Goal: Contribute content

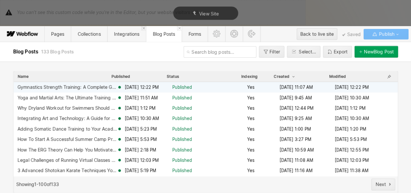
click at [186, 87] on span "Published" at bounding box center [182, 87] width 20 height 6
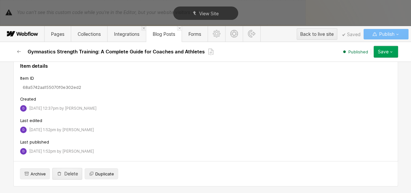
scroll to position [3388, 0]
drag, startPoint x: 120, startPoint y: 174, endPoint x: 45, endPoint y: 137, distance: 83.1
drag, startPoint x: 110, startPoint y: 175, endPoint x: 23, endPoint y: 90, distance: 122.0
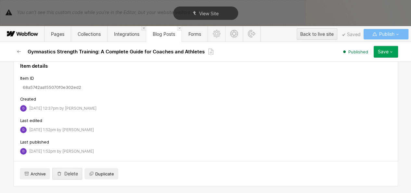
drag, startPoint x: 79, startPoint y: 126, endPoint x: 15, endPoint y: 98, distance: 70.1
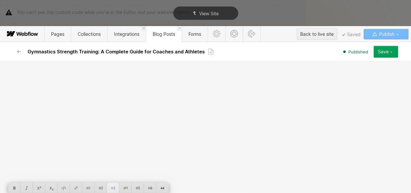
click at [117, 183] on div at bounding box center [113, 188] width 12 height 10
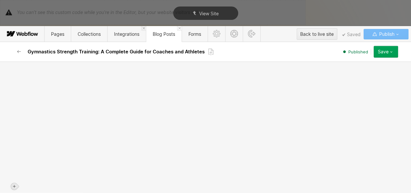
click at [17, 183] on div at bounding box center [14, 186] width 6 height 6
click at [23, 183] on div at bounding box center [26, 188] width 12 height 10
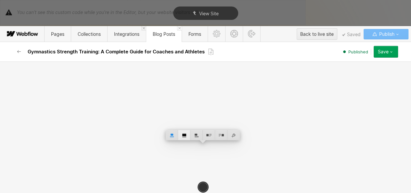
click at [184, 130] on div at bounding box center [184, 135] width 12 height 10
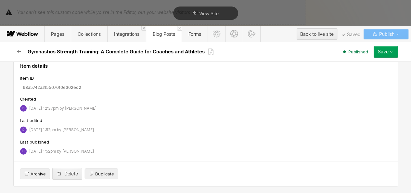
scroll to position [3342, 0]
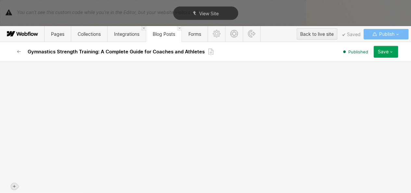
click at [13, 184] on icon at bounding box center [14, 186] width 4 height 4
click at [23, 183] on div at bounding box center [26, 188] width 12 height 10
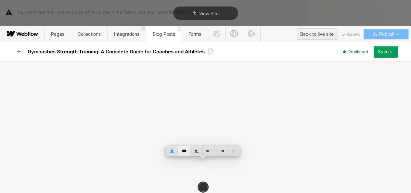
click at [179, 146] on div at bounding box center [184, 151] width 12 height 10
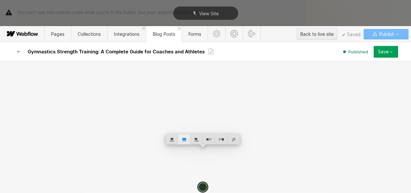
scroll to position [3396, 0]
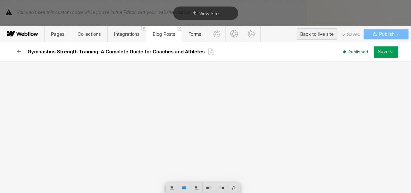
click at [383, 50] on div "Save" at bounding box center [383, 51] width 11 height 5
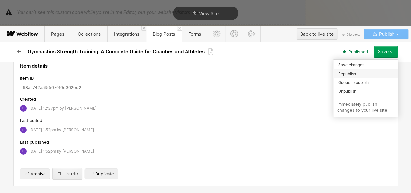
click at [367, 76] on div "Republish" at bounding box center [365, 73] width 64 height 9
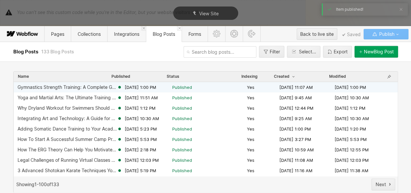
click at [176, 84] on span "Published" at bounding box center [182, 87] width 20 height 6
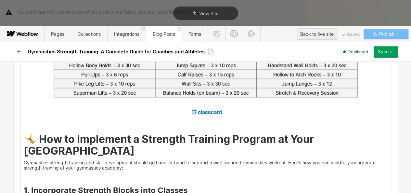
click at [119, 127] on ul "‍" at bounding box center [206, 123] width 364 height 5
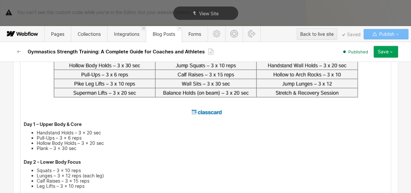
click at [119, 127] on p "Day 1 – Upper Body & Core" at bounding box center [206, 123] width 364 height 5
drag, startPoint x: 80, startPoint y: 133, endPoint x: 21, endPoint y: 133, distance: 58.1
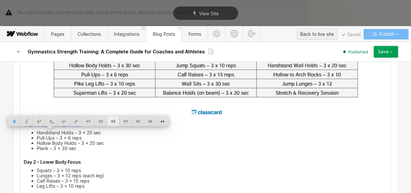
click at [111, 125] on div at bounding box center [113, 121] width 12 height 10
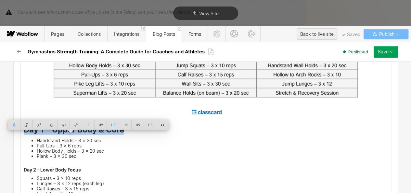
click at [68, 134] on strong "Day 1 – Upper Body & Core" at bounding box center [74, 129] width 100 height 9
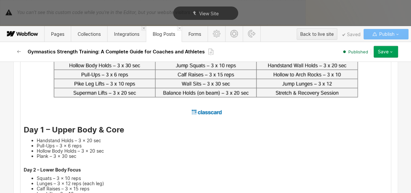
scroll to position [3438, 0]
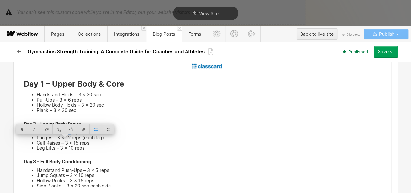
click at [6, 143] on div "Basic info Name Gymnastics Strength Training: A Complete Guide for Coaches and …" at bounding box center [205, 126] width 411 height 131
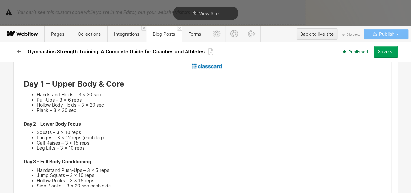
click at [44, 126] on strong "Day 2 – Lower Body Focus" at bounding box center [52, 124] width 57 height 6
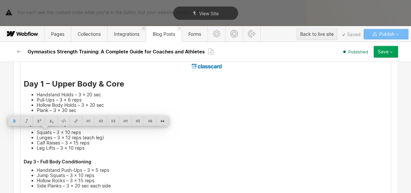
click at [44, 126] on strong "Day 2 – Lower Body Focus" at bounding box center [52, 124] width 57 height 6
click at [111, 124] on div at bounding box center [113, 121] width 12 height 10
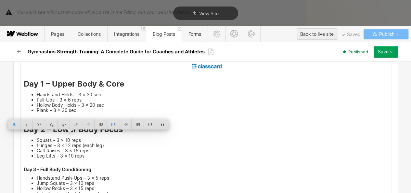
click at [43, 172] on strong "Day 3 – Full Body Conditioning" at bounding box center [58, 169] width 68 height 6
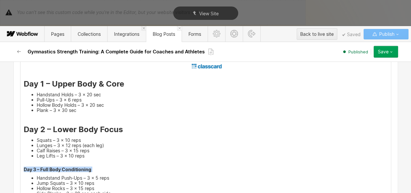
click at [43, 172] on strong "Day 3 – Full Body Conditioning" at bounding box center [58, 169] width 68 height 6
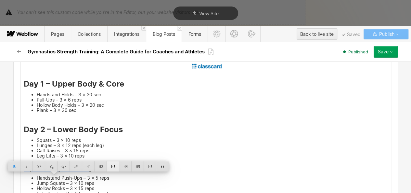
click at [113, 164] on div at bounding box center [113, 166] width 12 height 10
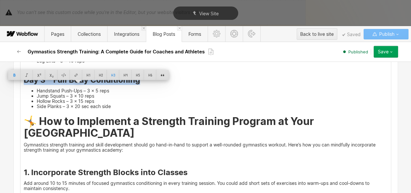
scroll to position [3528, 0]
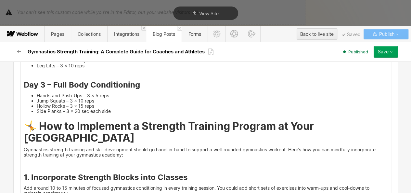
click at [109, 108] on li "Hollow Rocks – 3 x 15 reps" at bounding box center [212, 105] width 351 height 5
click at [112, 114] on li "Side Planks – 3 x 20 sec each side" at bounding box center [212, 110] width 351 height 5
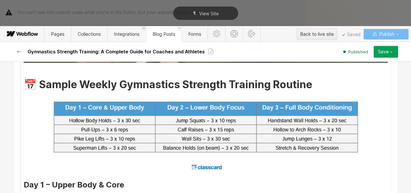
scroll to position [3335, 0]
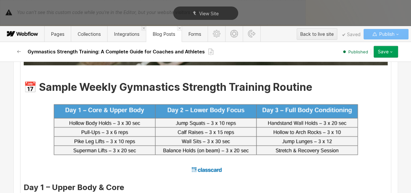
click at [129, 137] on img at bounding box center [205, 135] width 313 height 79
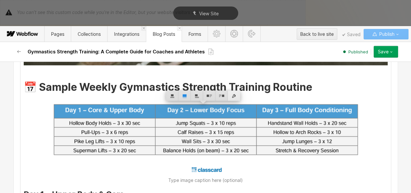
click at [236, 93] on div at bounding box center [234, 96] width 12 height 10
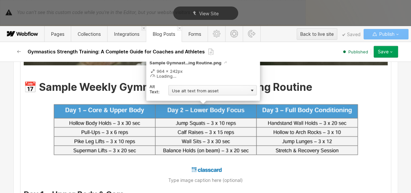
click at [221, 88] on div "Use alt text from asset" at bounding box center [212, 90] width 88 height 10
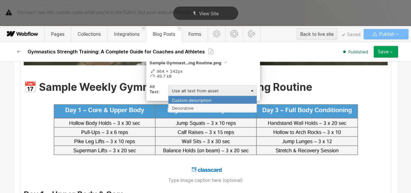
click at [200, 97] on div "Custom description" at bounding box center [212, 100] width 88 height 8
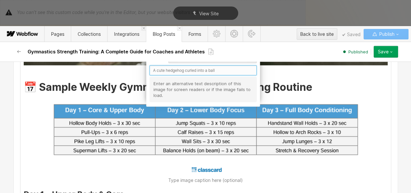
click at [172, 71] on input "text" at bounding box center [202, 70] width 107 height 10
type input "sample weekly gymnastics strength training routine"
click at [229, 122] on img at bounding box center [205, 135] width 313 height 79
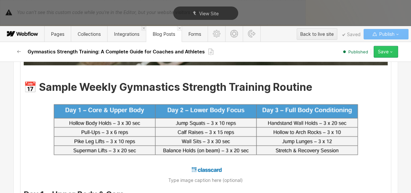
click at [394, 53] on button "Save" at bounding box center [386, 52] width 24 height 12
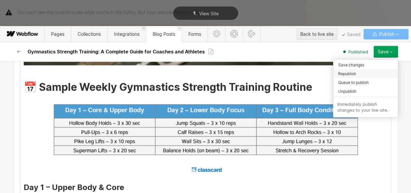
click at [364, 74] on div "Republish" at bounding box center [365, 73] width 64 height 9
